Goal: Task Accomplishment & Management: Manage account settings

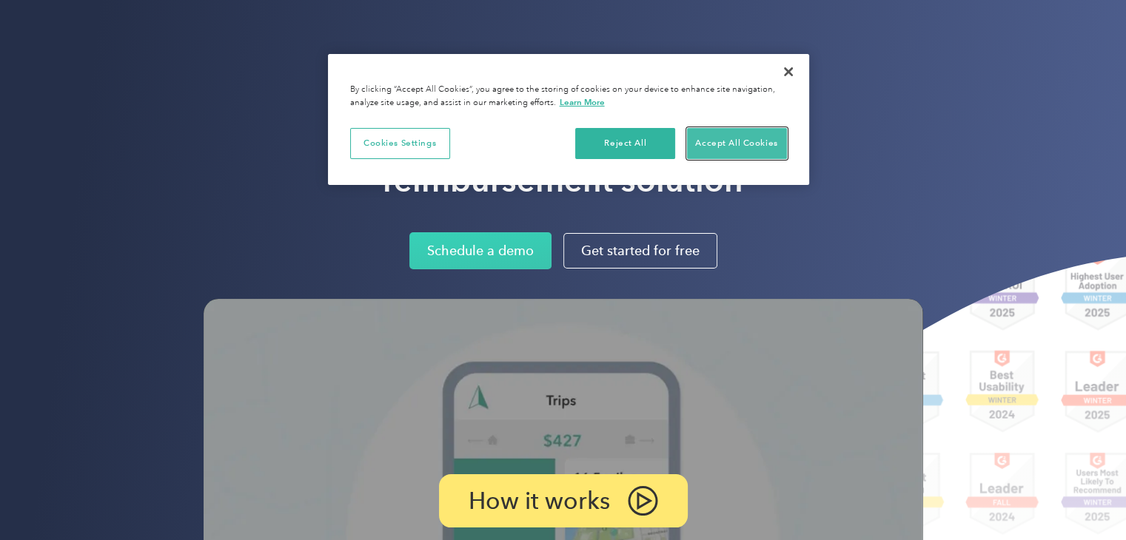
click at [700, 149] on button "Accept All Cookies" at bounding box center [737, 143] width 100 height 31
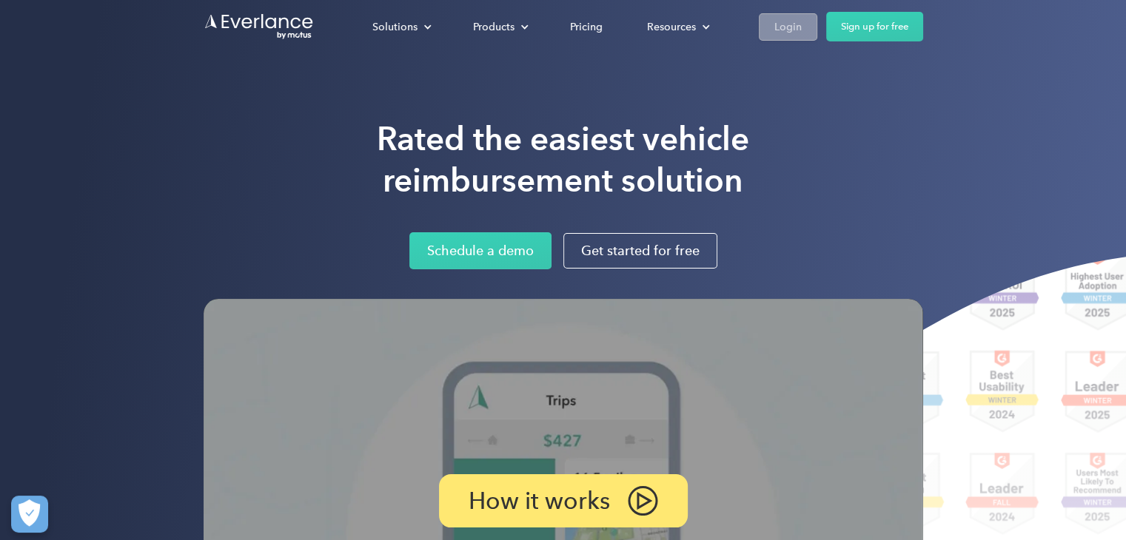
click at [771, 27] on link "Login" at bounding box center [788, 26] width 58 height 27
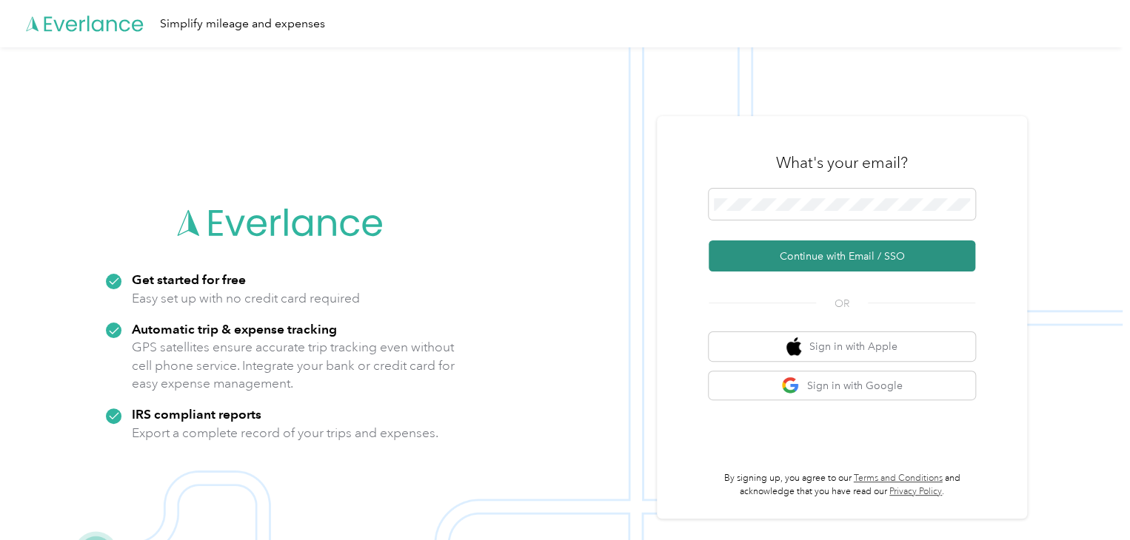
click at [811, 256] on button "Continue with Email / SSO" at bounding box center [842, 256] width 267 height 31
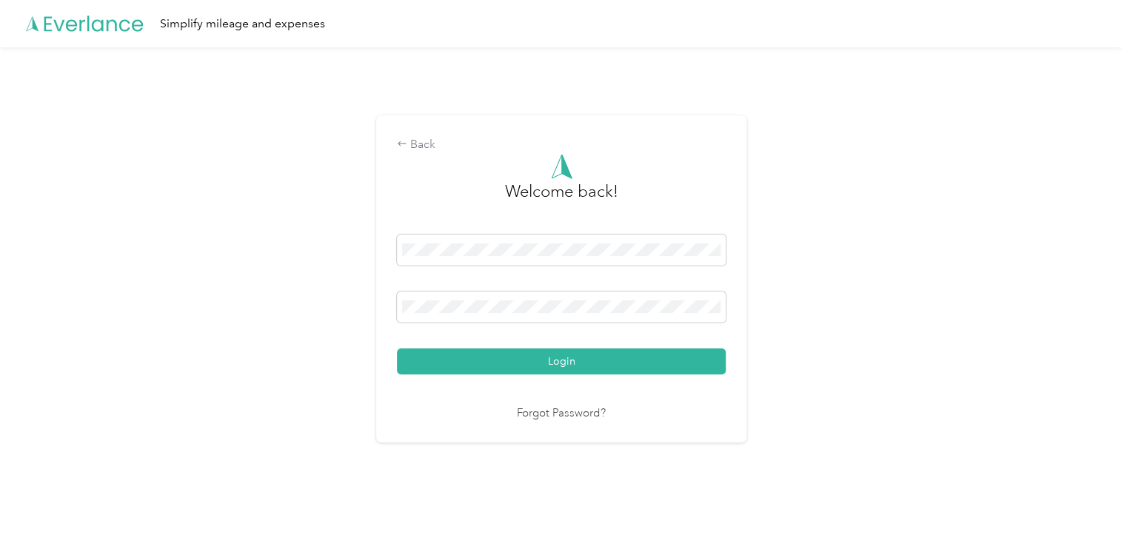
click at [578, 361] on button "Login" at bounding box center [561, 362] width 329 height 26
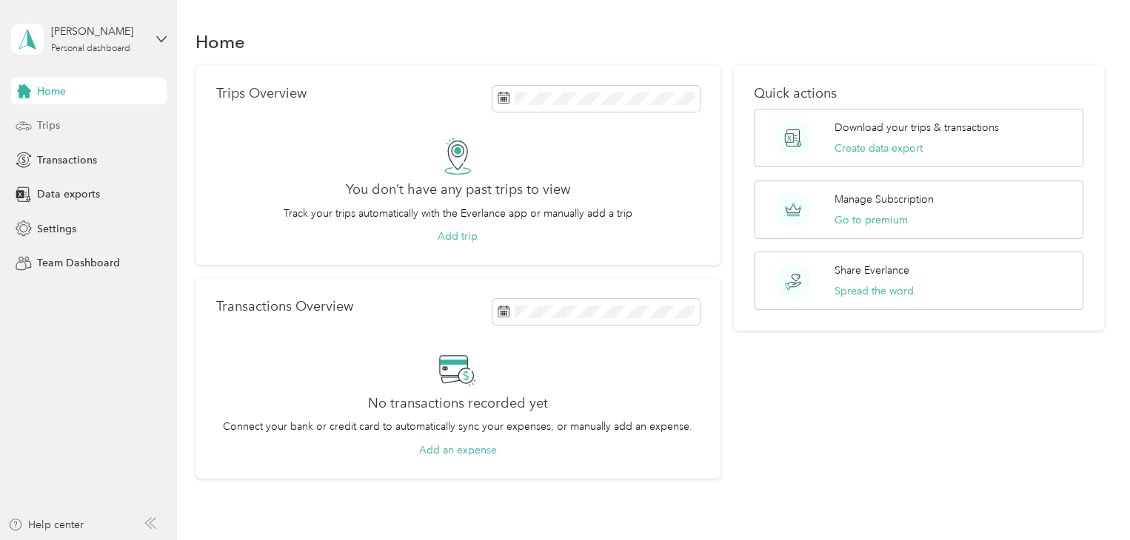
click at [30, 124] on icon at bounding box center [24, 126] width 16 height 16
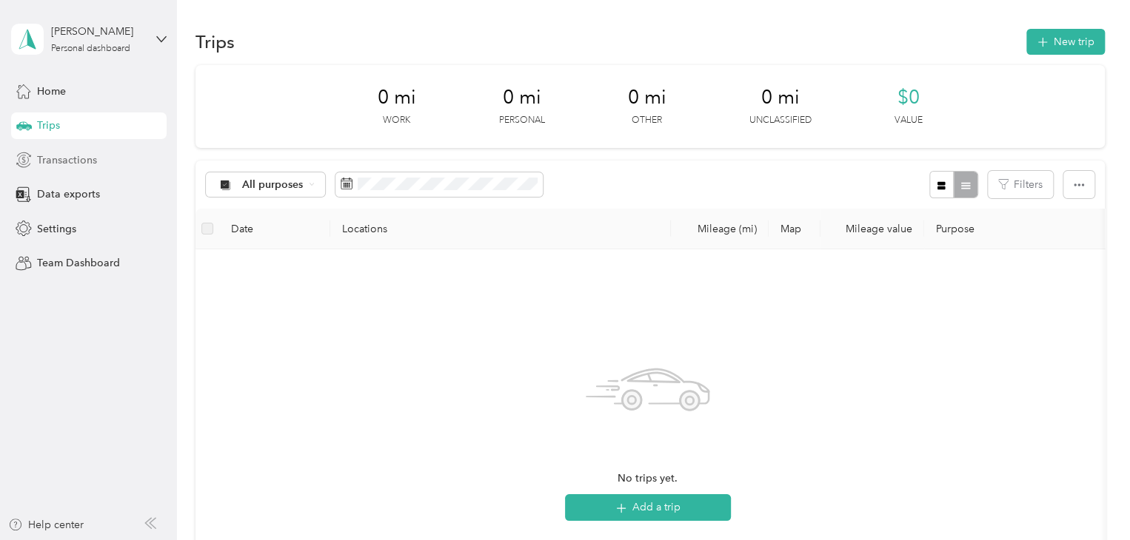
click at [54, 158] on span "Transactions" at bounding box center [67, 161] width 60 height 16
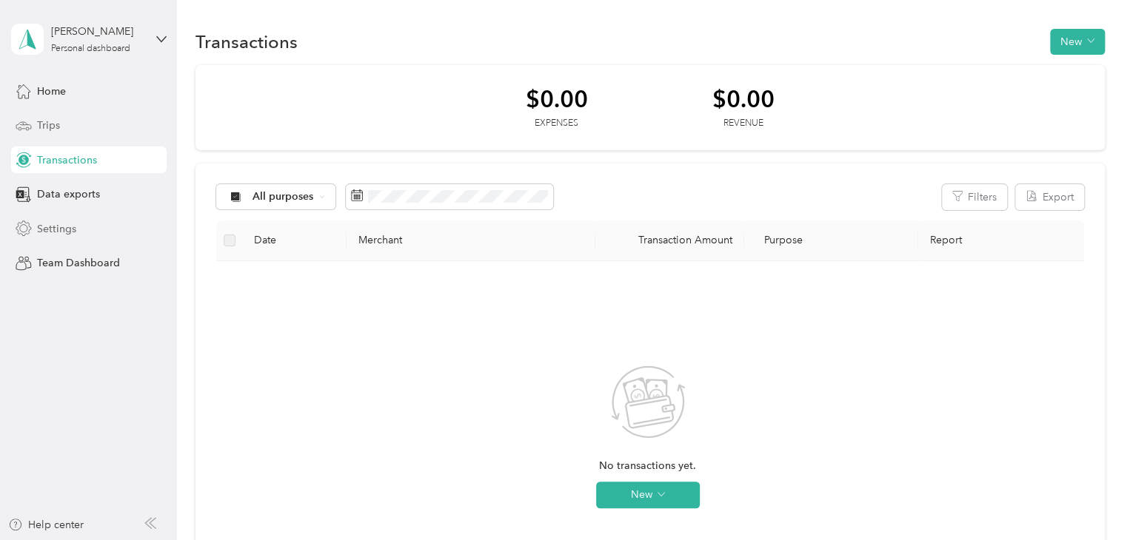
click at [55, 227] on span "Settings" at bounding box center [56, 229] width 39 height 16
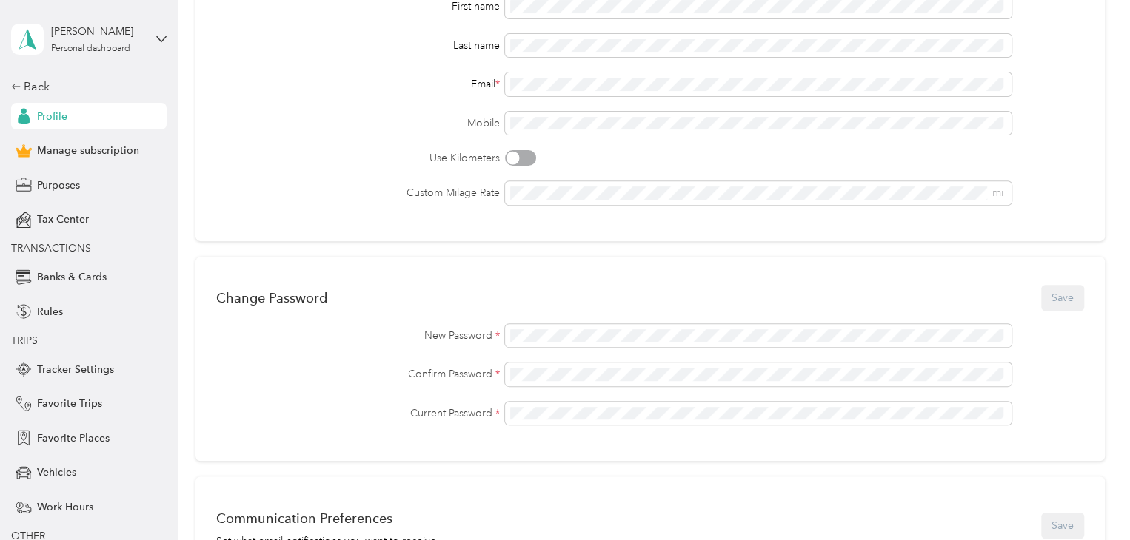
scroll to position [150, 0]
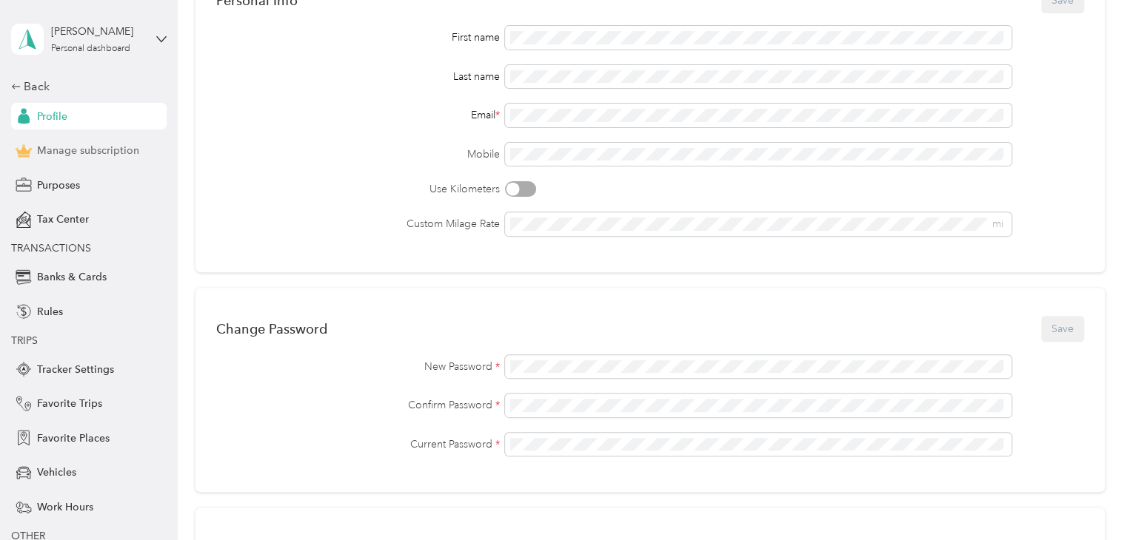
click at [93, 149] on span "Manage subscription" at bounding box center [88, 151] width 102 height 16
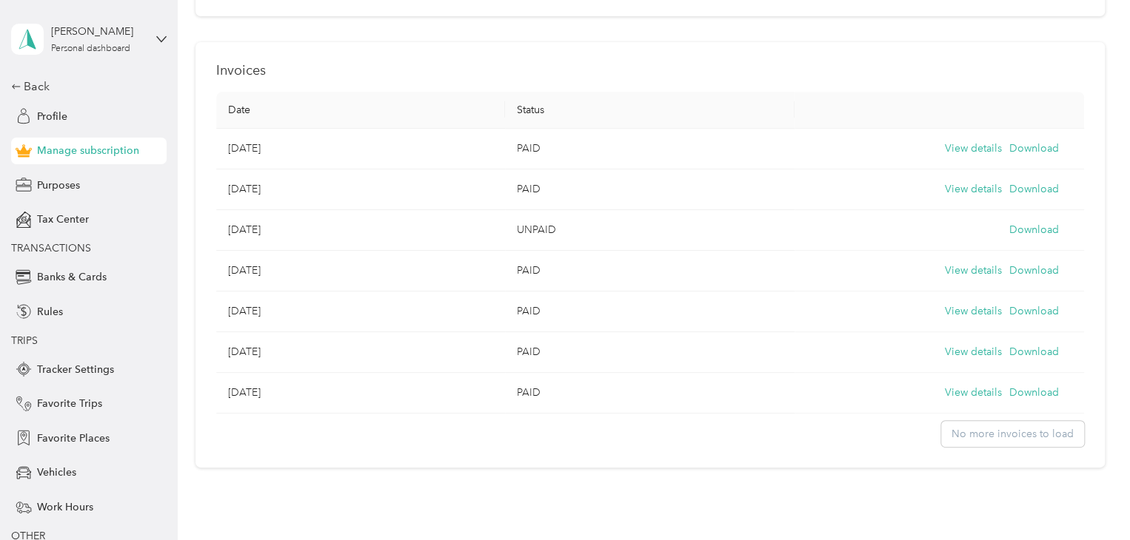
scroll to position [595, 0]
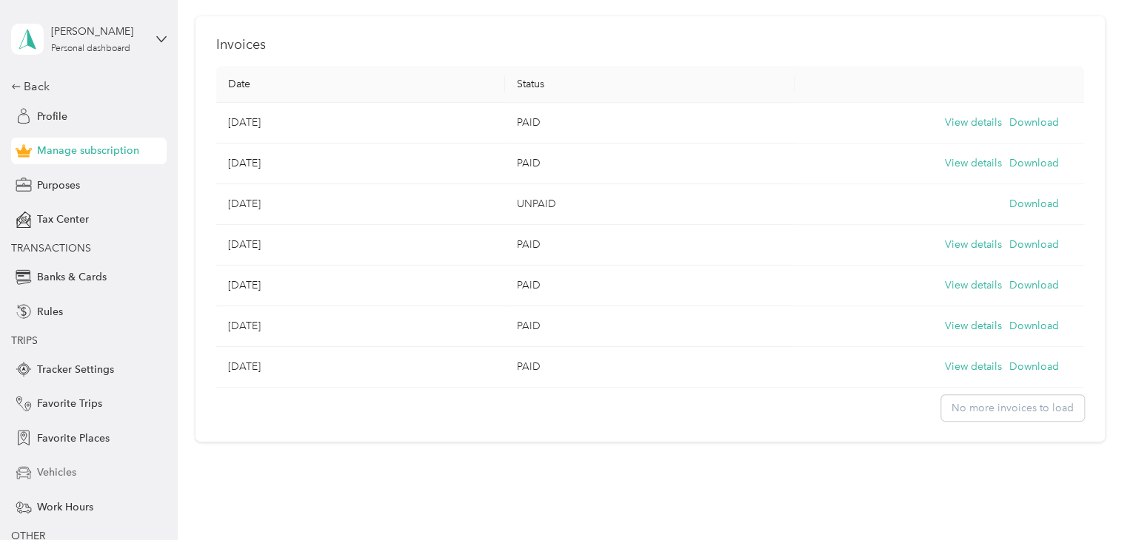
click at [51, 476] on span "Vehicles" at bounding box center [56, 473] width 39 height 16
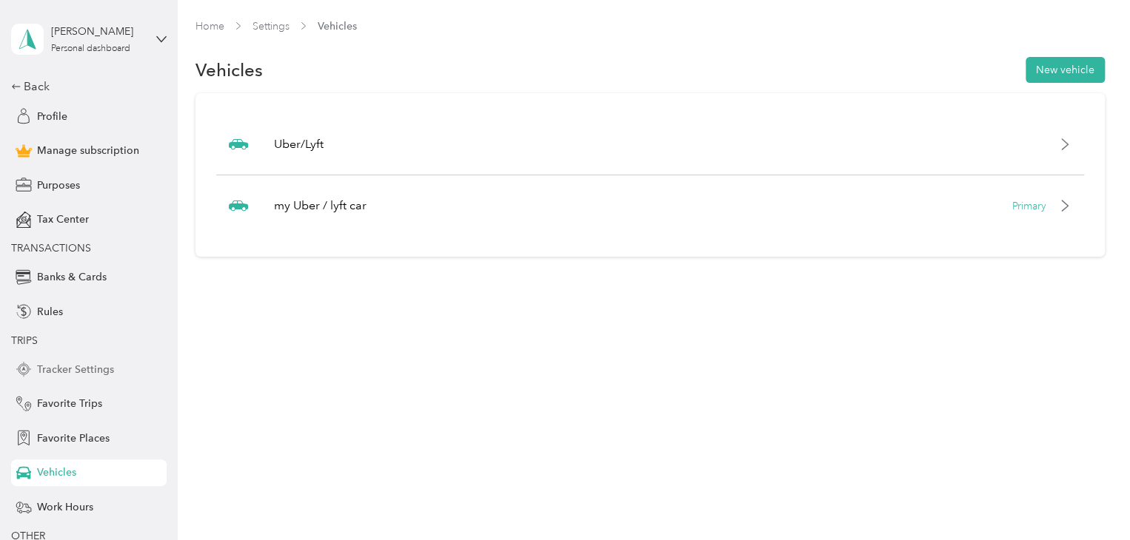
click at [89, 366] on span "Tracker Settings" at bounding box center [75, 370] width 77 height 16
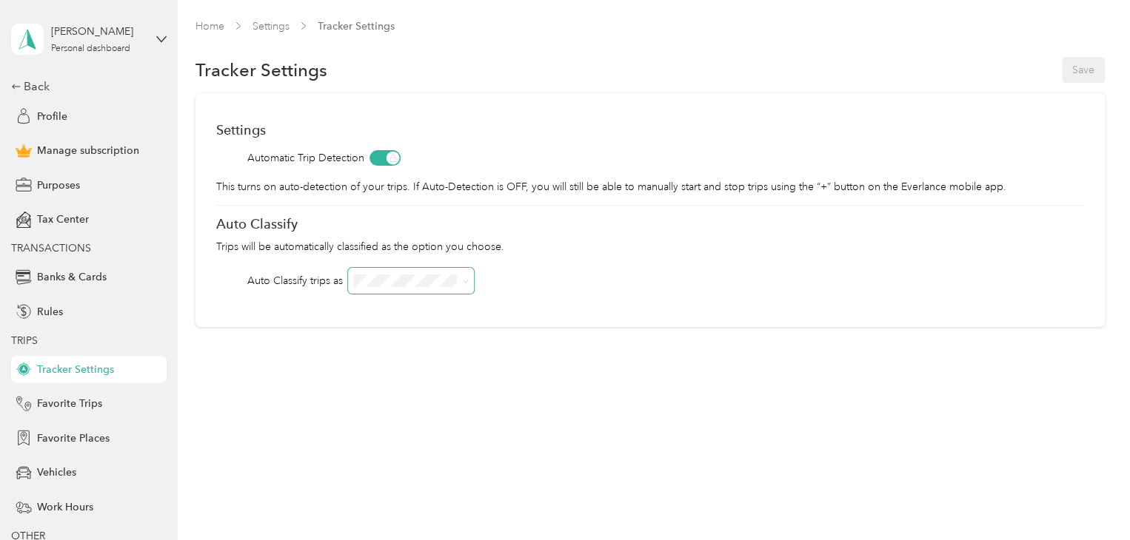
click at [465, 282] on icon at bounding box center [465, 281] width 7 height 7
click at [415, 309] on li "Work" at bounding box center [411, 300] width 127 height 26
click at [415, 309] on div "Settings Automatic Trip Detection This turns on auto-detection of your trips. I…" at bounding box center [649, 210] width 909 height 234
click at [1087, 70] on button "Save" at bounding box center [1083, 70] width 43 height 26
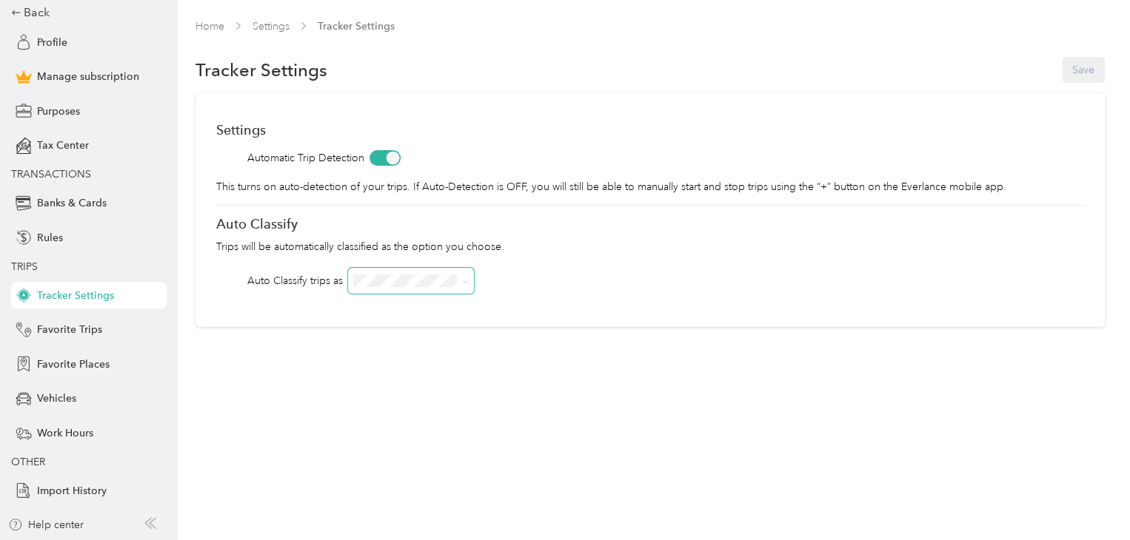
scroll to position [74, 0]
click at [51, 519] on div "Help center" at bounding box center [46, 526] width 76 height 16
